Goal: Information Seeking & Learning: Learn about a topic

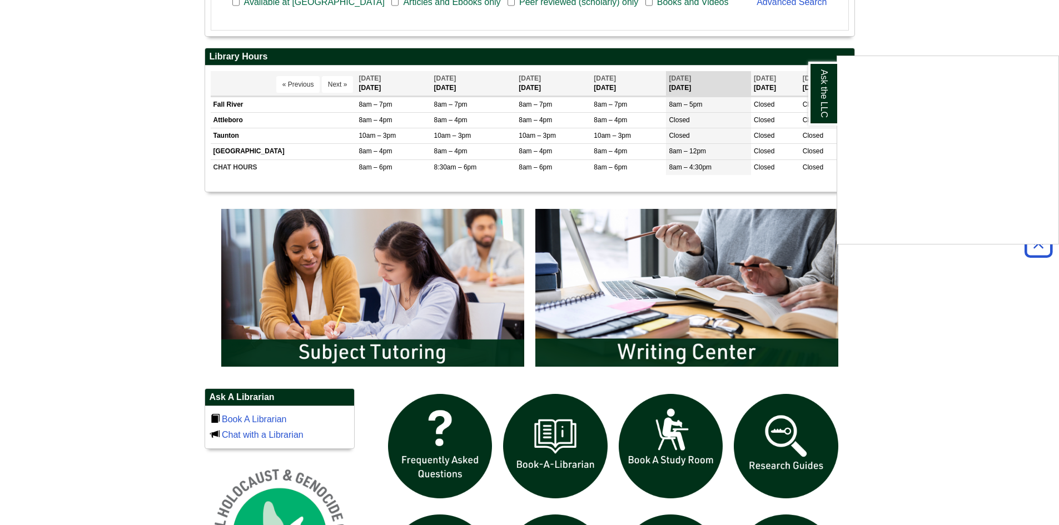
scroll to position [556, 0]
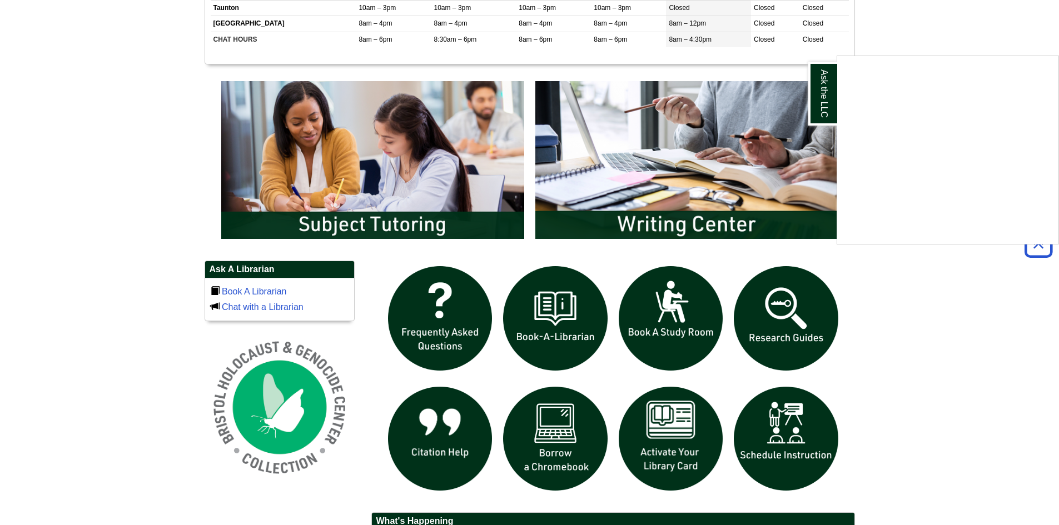
click at [662, 164] on div "Ask the LLC" at bounding box center [529, 262] width 1059 height 525
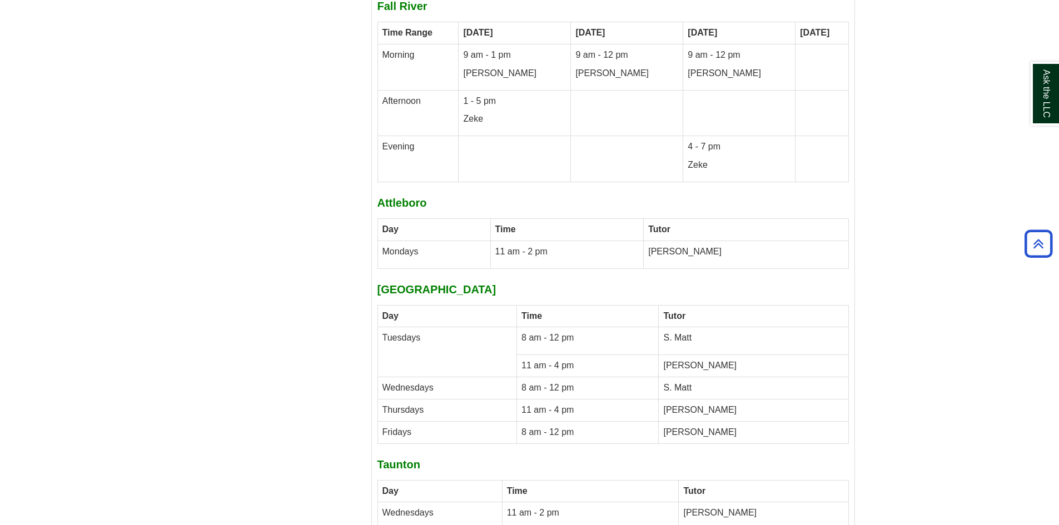
scroll to position [3919, 0]
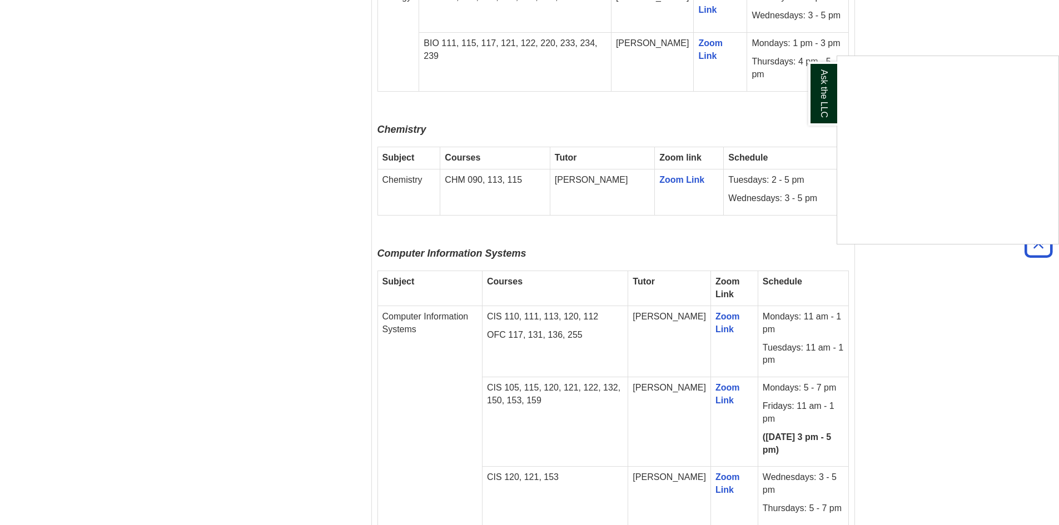
scroll to position [1565, 0]
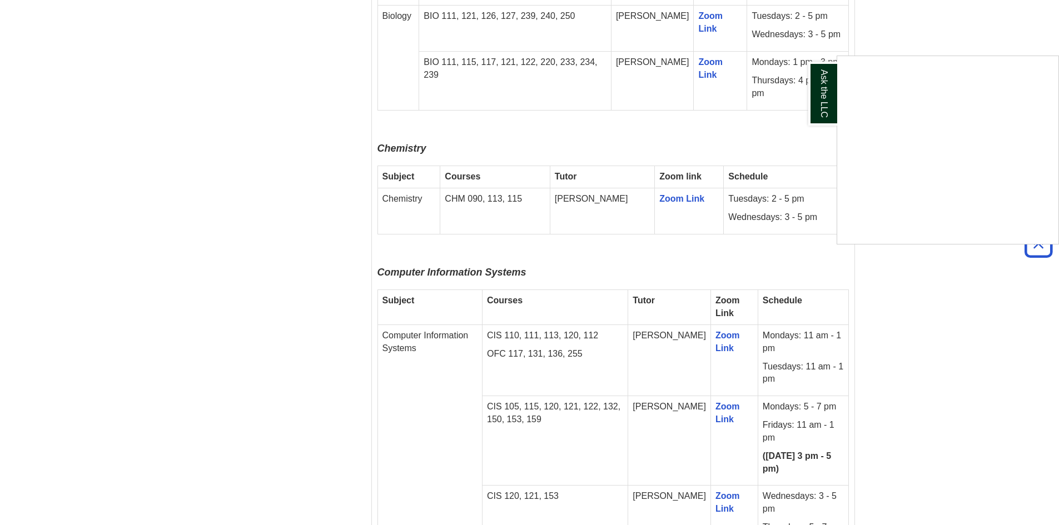
click at [788, 149] on div "Ask the LLC" at bounding box center [529, 262] width 1059 height 525
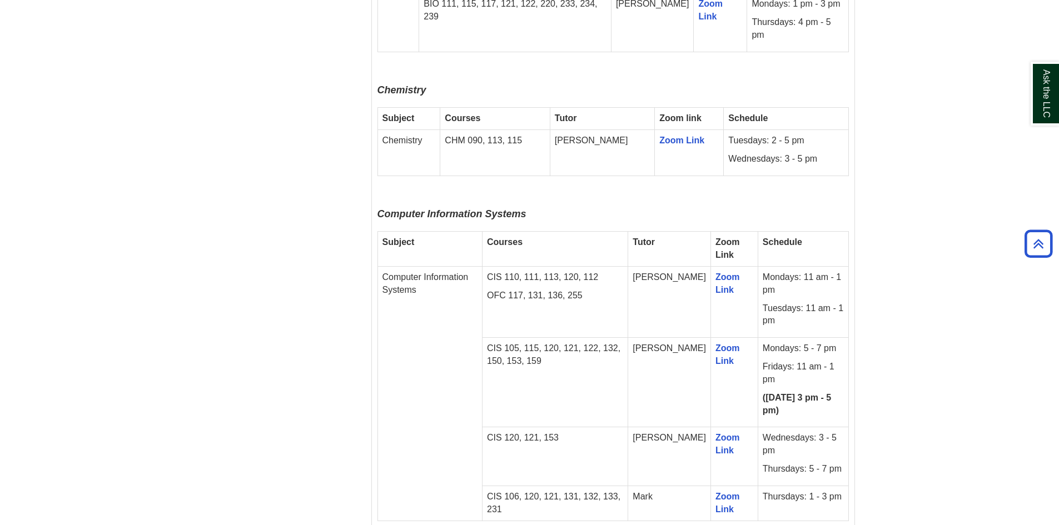
scroll to position [1620, 0]
